Goal: Transaction & Acquisition: Purchase product/service

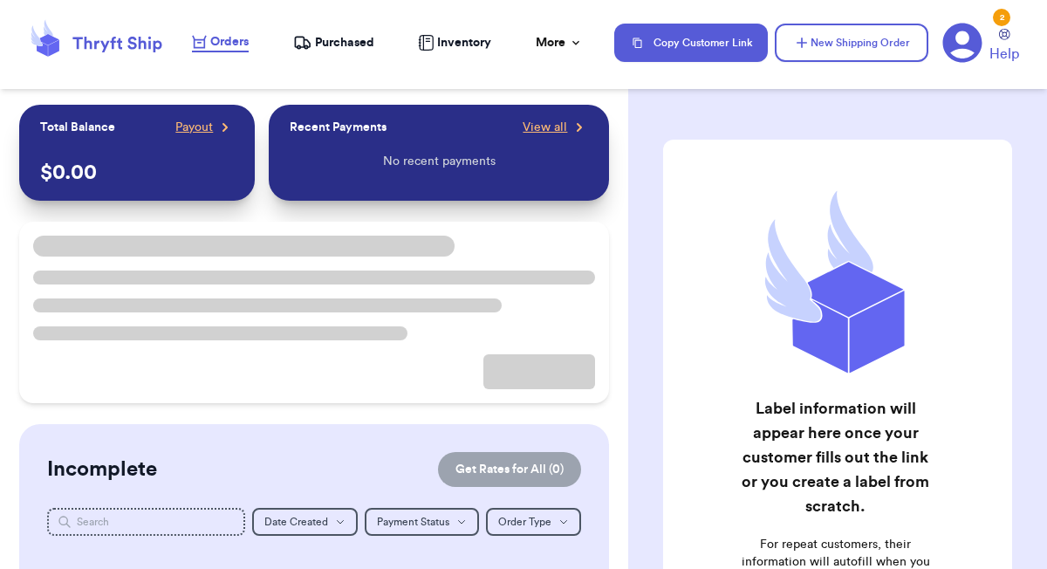
checkbox input "false"
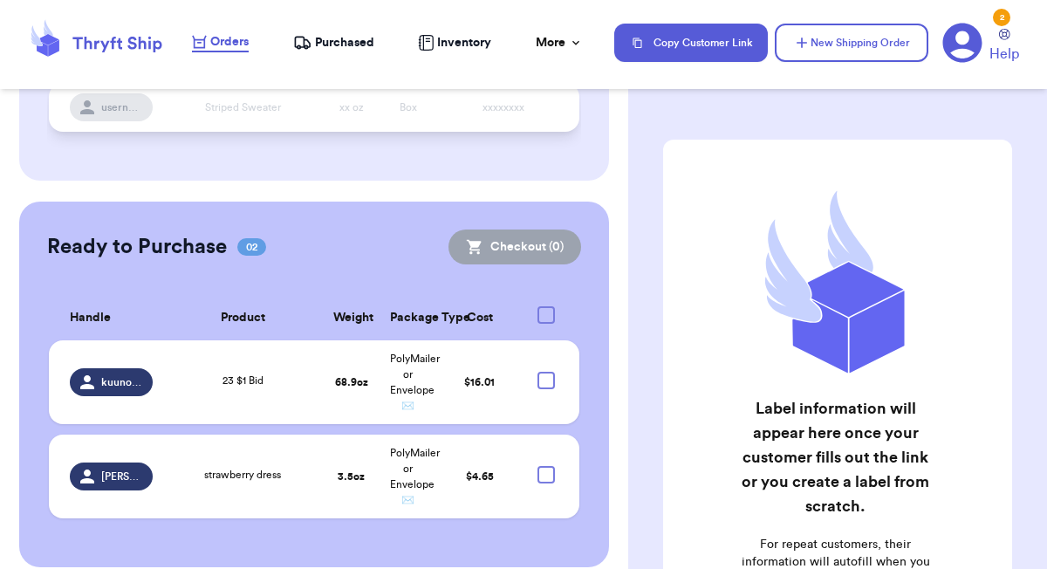
scroll to position [330, 0]
click at [334, 474] on td "3.5 oz" at bounding box center [351, 477] width 57 height 84
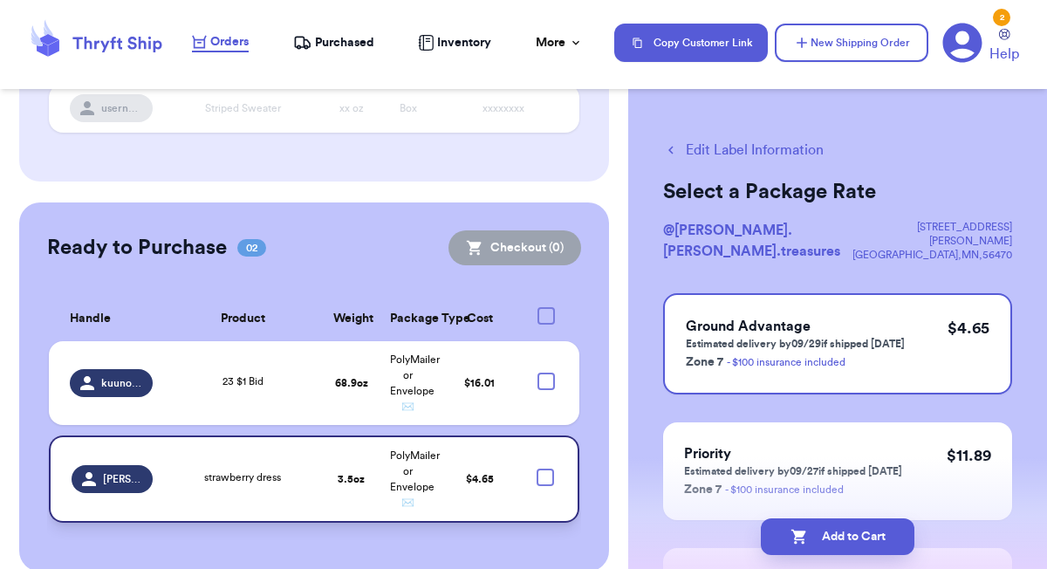
click at [547, 472] on div at bounding box center [544, 476] width 17 height 17
click at [545, 468] on input "checkbox" at bounding box center [544, 467] width 1 height 1
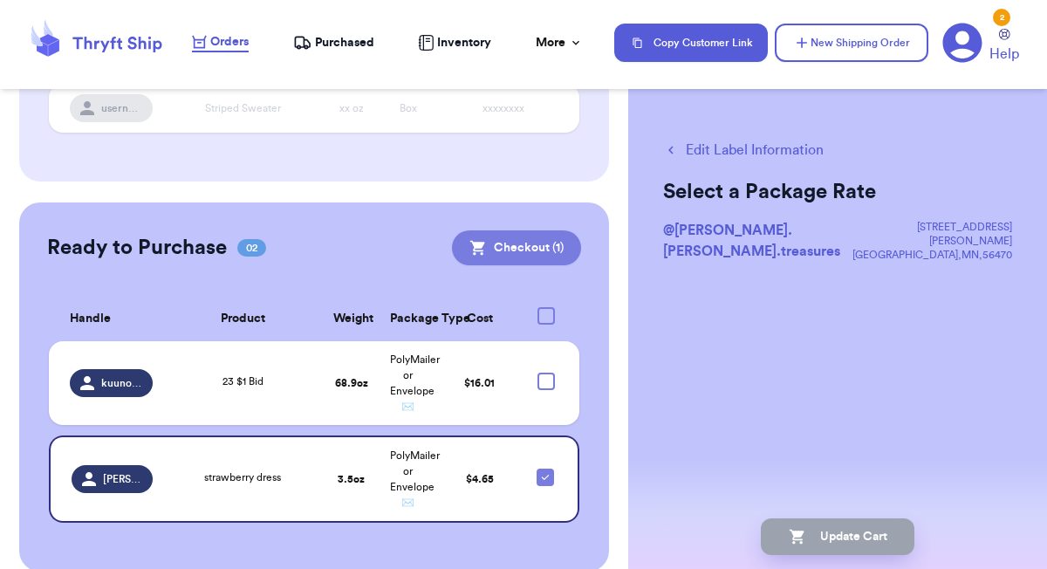
click at [533, 244] on button "Checkout ( 1 )" at bounding box center [516, 247] width 129 height 35
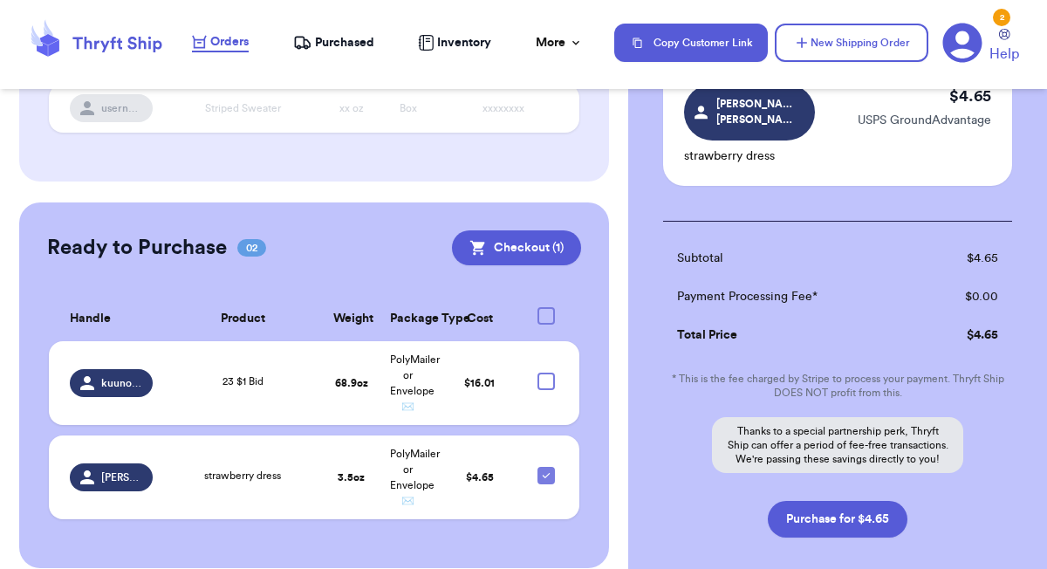
scroll to position [229, 0]
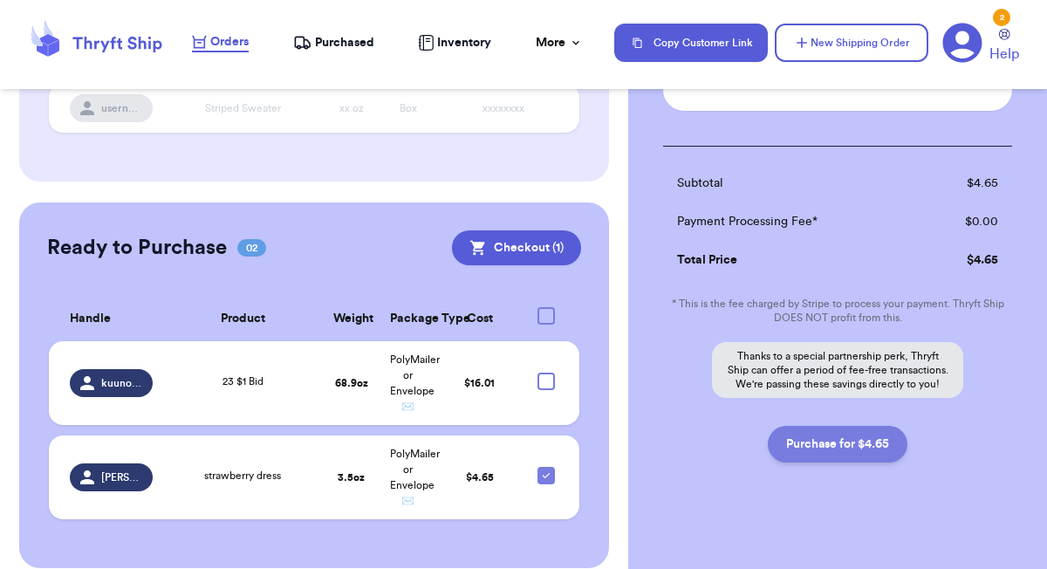
click at [828, 429] on button "Purchase for $4.65" at bounding box center [838, 444] width 140 height 37
checkbox input "false"
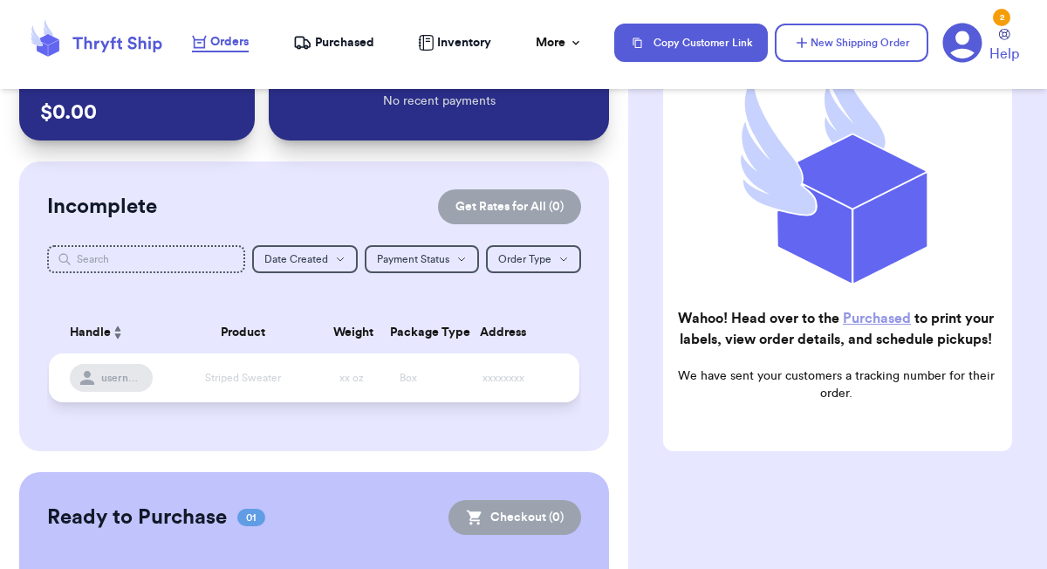
scroll to position [0, 0]
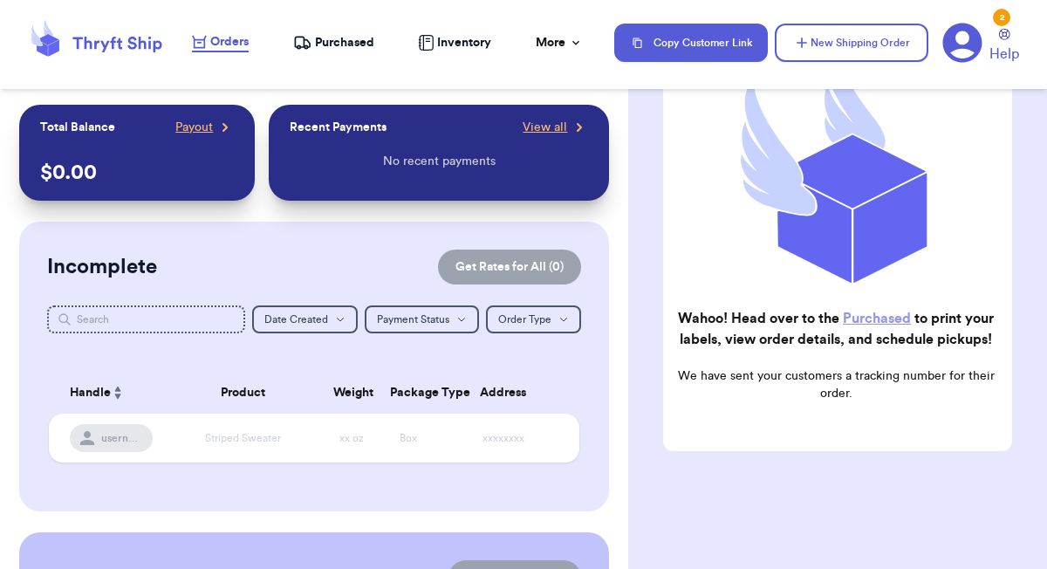
click at [351, 43] on span "Purchased" at bounding box center [344, 42] width 59 height 17
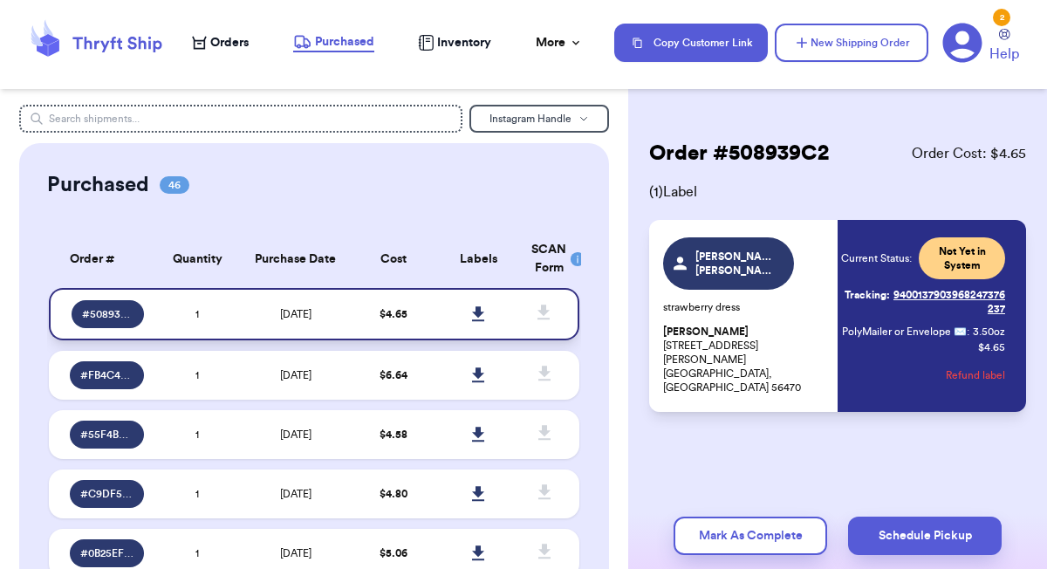
click at [477, 314] on icon at bounding box center [478, 313] width 12 height 15
